Goal: Find specific page/section: Find specific page/section

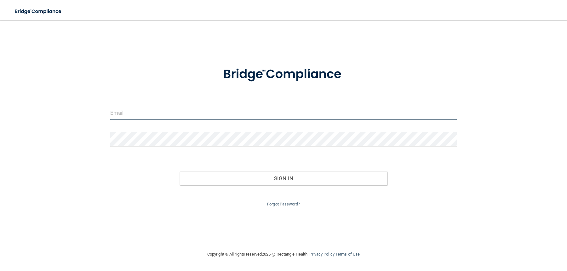
click at [198, 115] on input "email" at bounding box center [283, 113] width 347 height 14
type input "[EMAIL_ADDRESS][DOMAIN_NAME]"
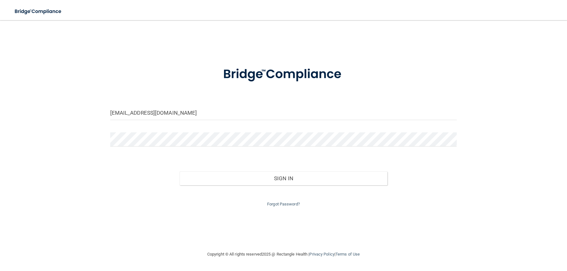
click at [179, 132] on form "[EMAIL_ADDRESS][DOMAIN_NAME] Invalid email/password. You don't have permission …" at bounding box center [283, 133] width 347 height 150
click at [180, 171] on button "Sign In" at bounding box center [284, 178] width 208 height 14
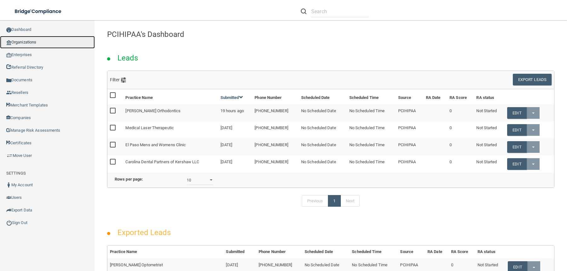
click at [31, 42] on link "Organizations" at bounding box center [47, 42] width 95 height 13
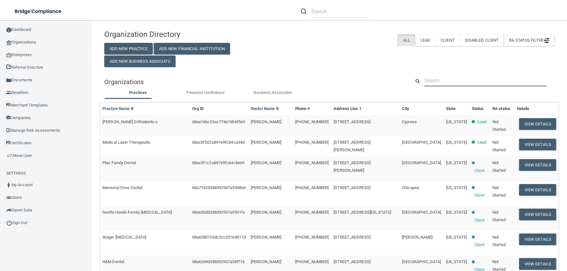
click at [439, 80] on input "text" at bounding box center [485, 81] width 122 height 12
click at [438, 79] on input "text" at bounding box center [485, 81] width 122 height 12
paste input "[ProductQA] Nov Test"
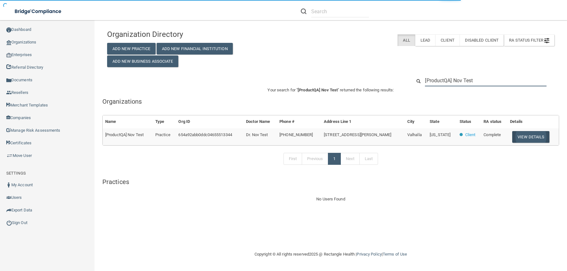
type input "[ProductQA] Nov Test"
click at [523, 136] on button "View Details" at bounding box center [530, 137] width 37 height 12
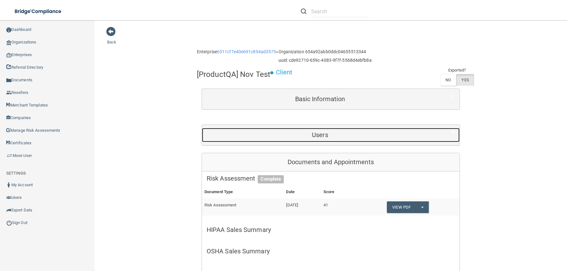
click at [322, 135] on h5 "Users" at bounding box center [320, 134] width 227 height 7
